Goal: Task Accomplishment & Management: Manage account settings

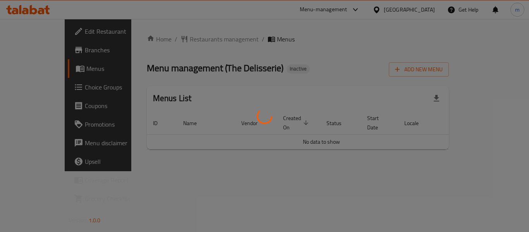
click at [34, 89] on div at bounding box center [264, 116] width 529 height 232
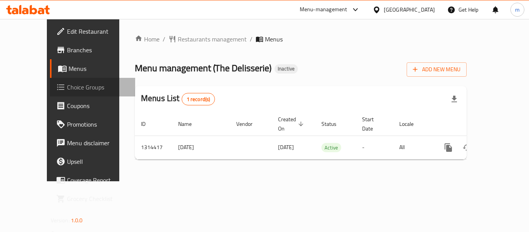
click at [67, 87] on span "Choice Groups" at bounding box center [98, 87] width 62 height 9
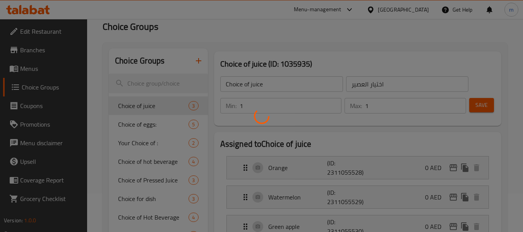
scroll to position [77, 0]
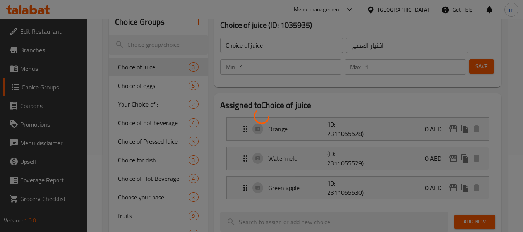
click at [141, 126] on div at bounding box center [261, 116] width 523 height 232
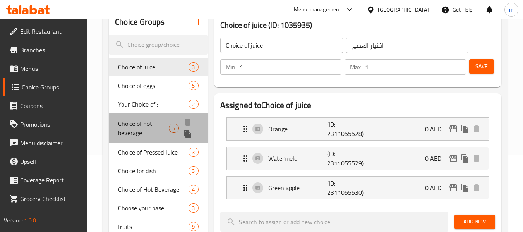
click at [141, 123] on span "Choice of hot beverage" at bounding box center [143, 128] width 51 height 19
type input "Choice of hot beverage"
type input "اختيار المشروبات الساخنة"
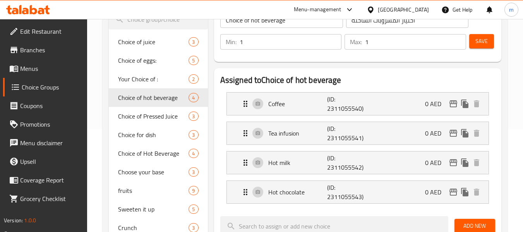
scroll to position [116, 0]
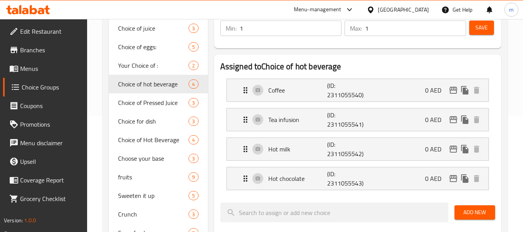
click at [47, 7] on icon at bounding box center [46, 9] width 5 height 9
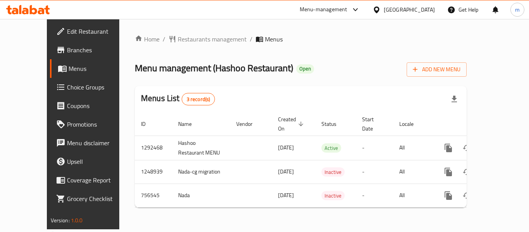
click at [67, 84] on span "Choice Groups" at bounding box center [98, 87] width 62 height 9
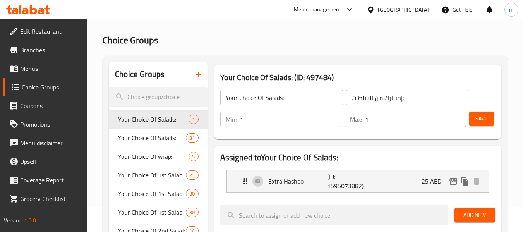
scroll to position [39, 0]
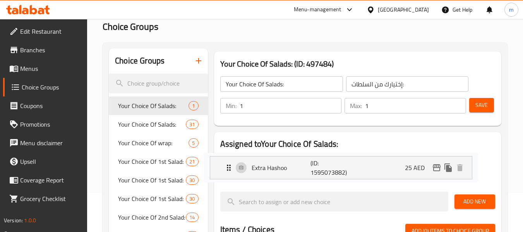
drag, startPoint x: 304, startPoint y: 169, endPoint x: 295, endPoint y: 168, distance: 9.7
click at [292, 169] on nav "Extra Hashoo (ID: 1595073882) 25 AED Name (En) Extra Hashoo Name (En) Name (Ar)…" at bounding box center [357, 168] width 275 height 36
